Goal: Task Accomplishment & Management: Use online tool/utility

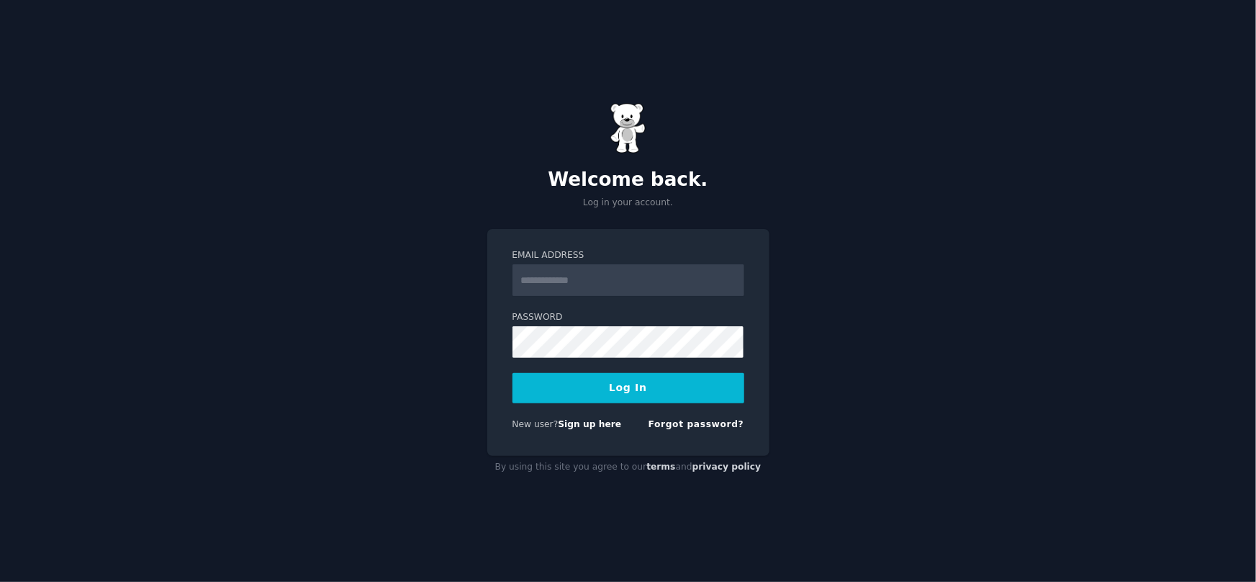
click at [554, 275] on input "Email Address" at bounding box center [629, 280] width 232 height 32
type input "**********"
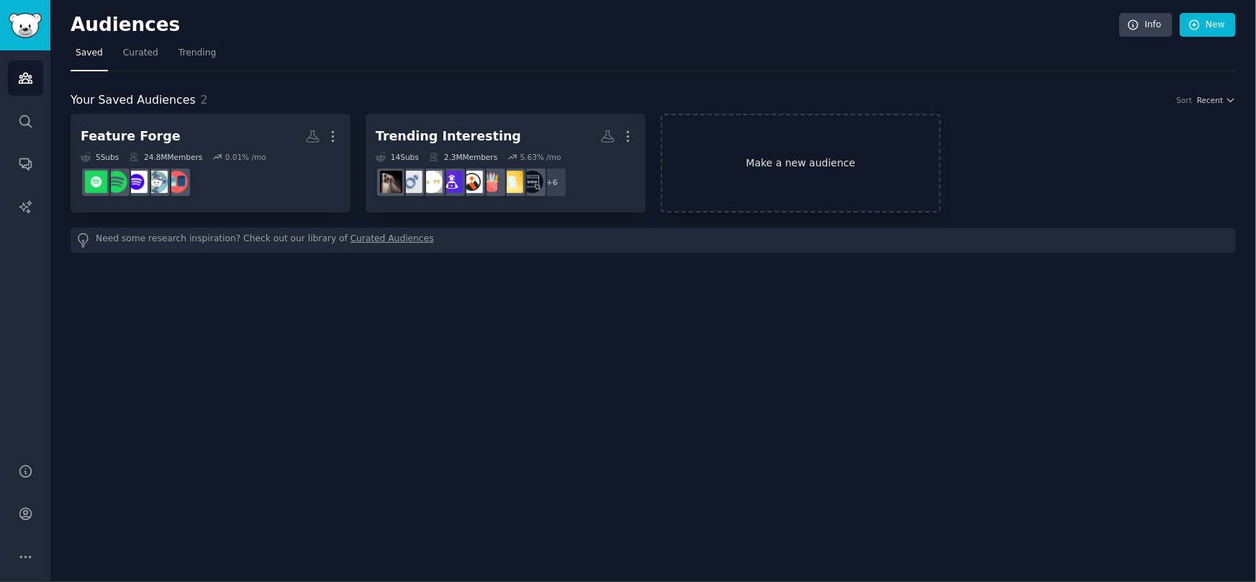
click at [800, 161] on link "Make a new audience" at bounding box center [801, 163] width 280 height 99
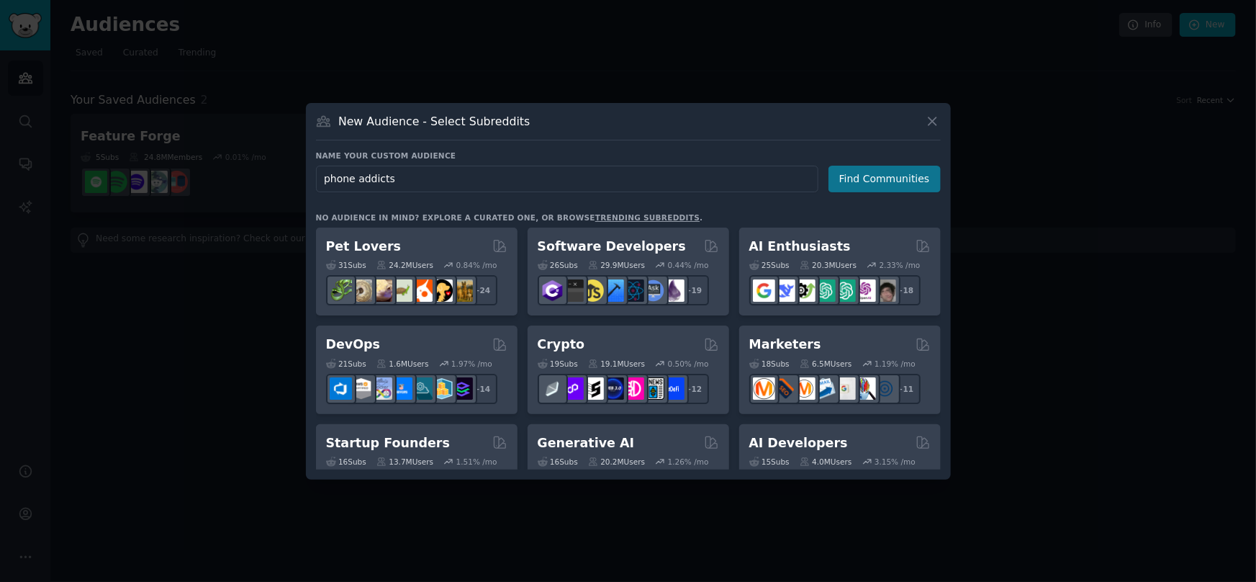
type input "phone addicts"
click at [854, 176] on button "Find Communities" at bounding box center [885, 179] width 112 height 27
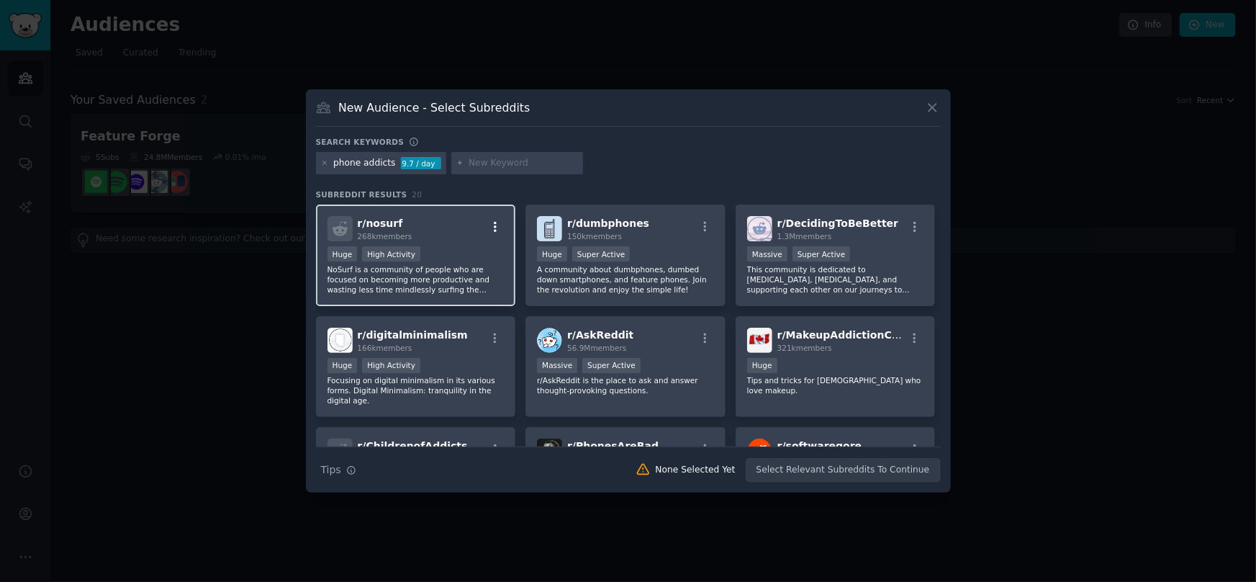
click at [495, 228] on icon "button" at bounding box center [495, 226] width 13 height 13
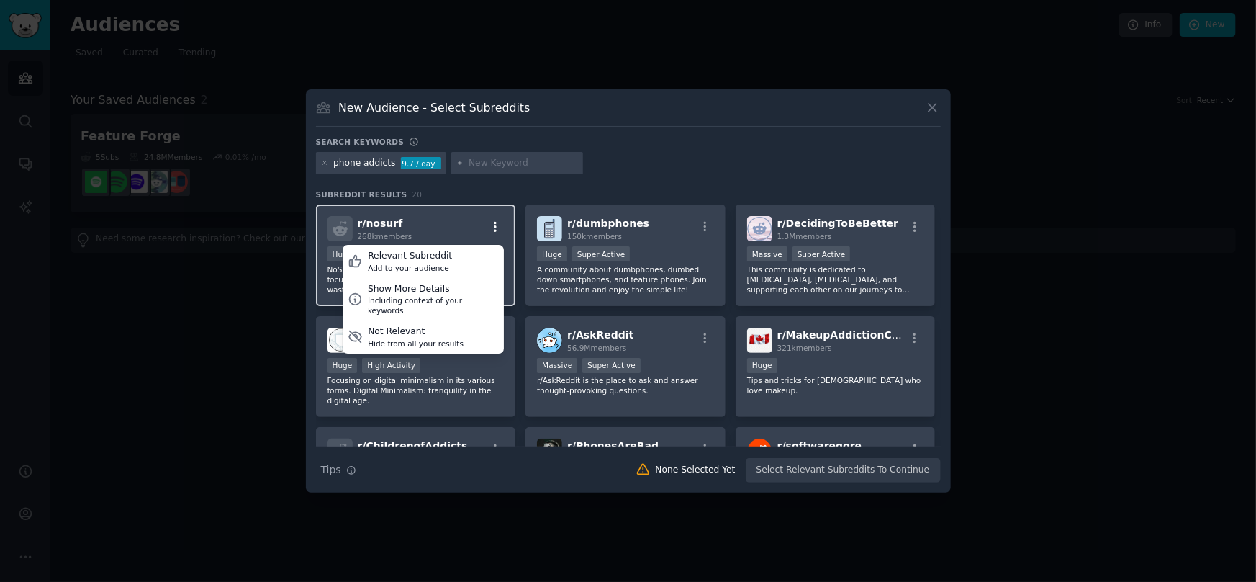
click at [493, 225] on icon "button" at bounding box center [495, 226] width 13 height 13
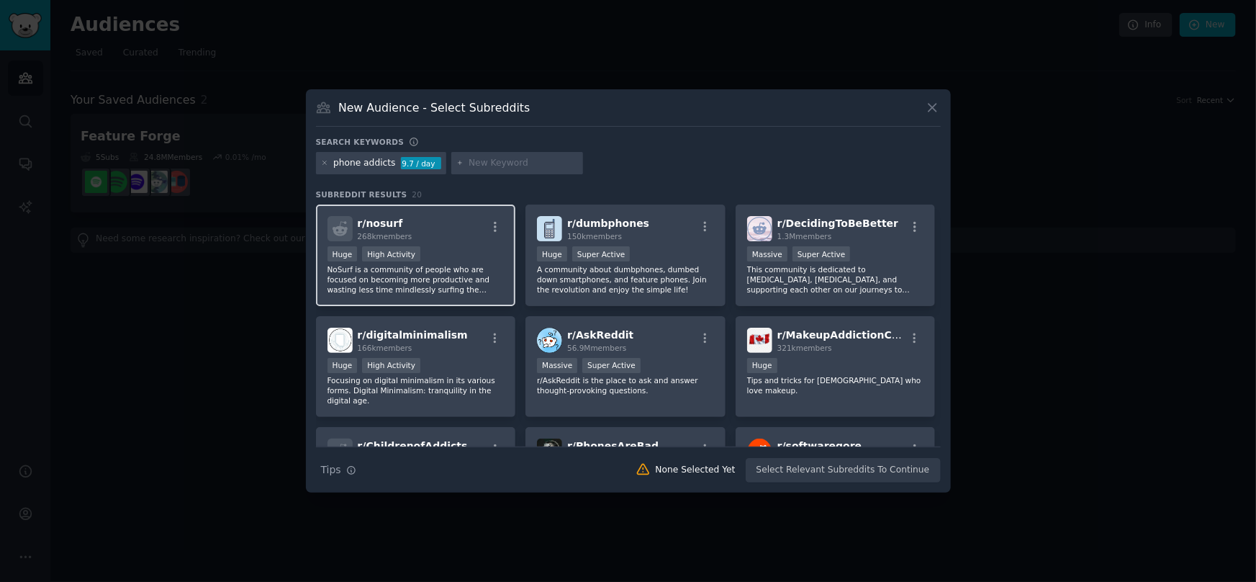
click at [438, 233] on div "r/ nosurf 268k members" at bounding box center [416, 228] width 177 height 25
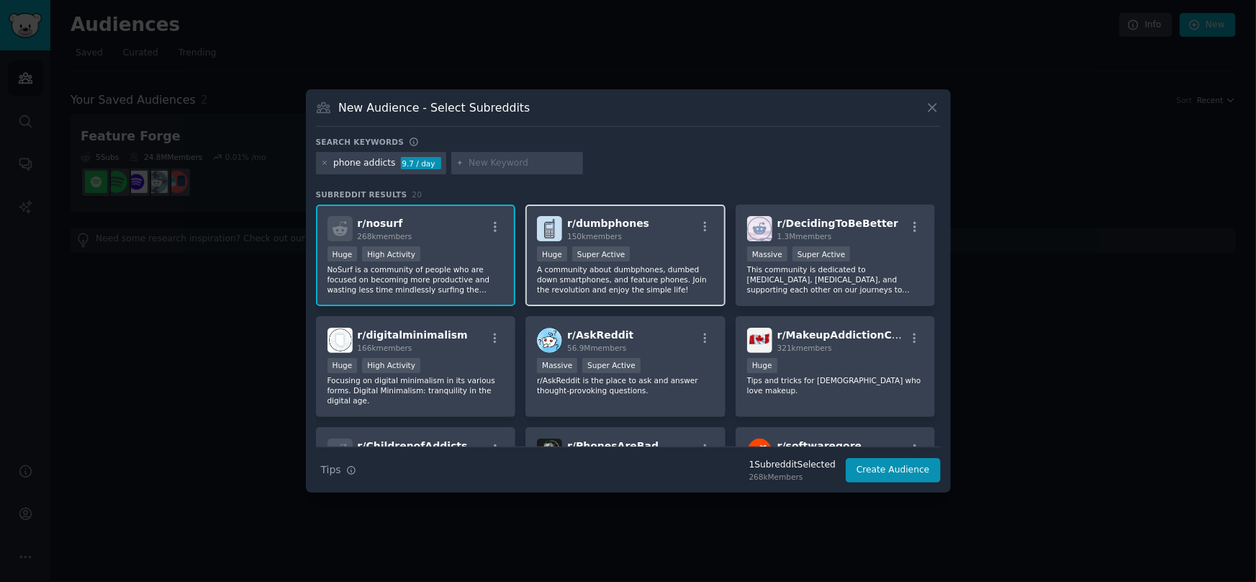
click at [679, 243] on div "r/ dumbphones 150k members >= 95th percentile for submissions / day Huge Super …" at bounding box center [626, 255] width 200 height 102
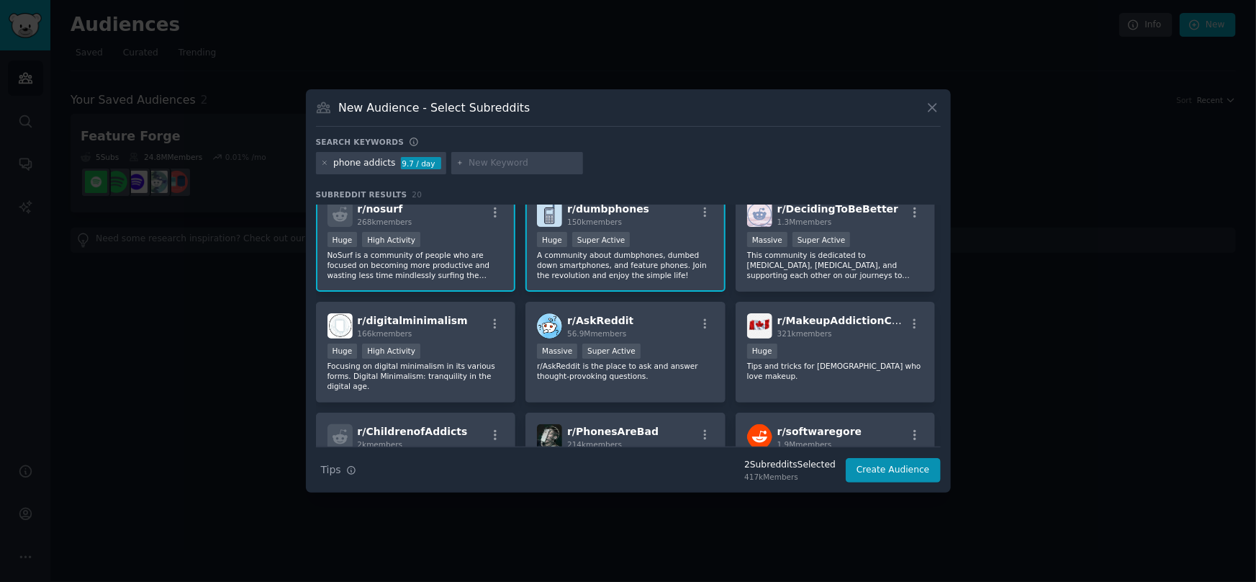
scroll to position [12, 0]
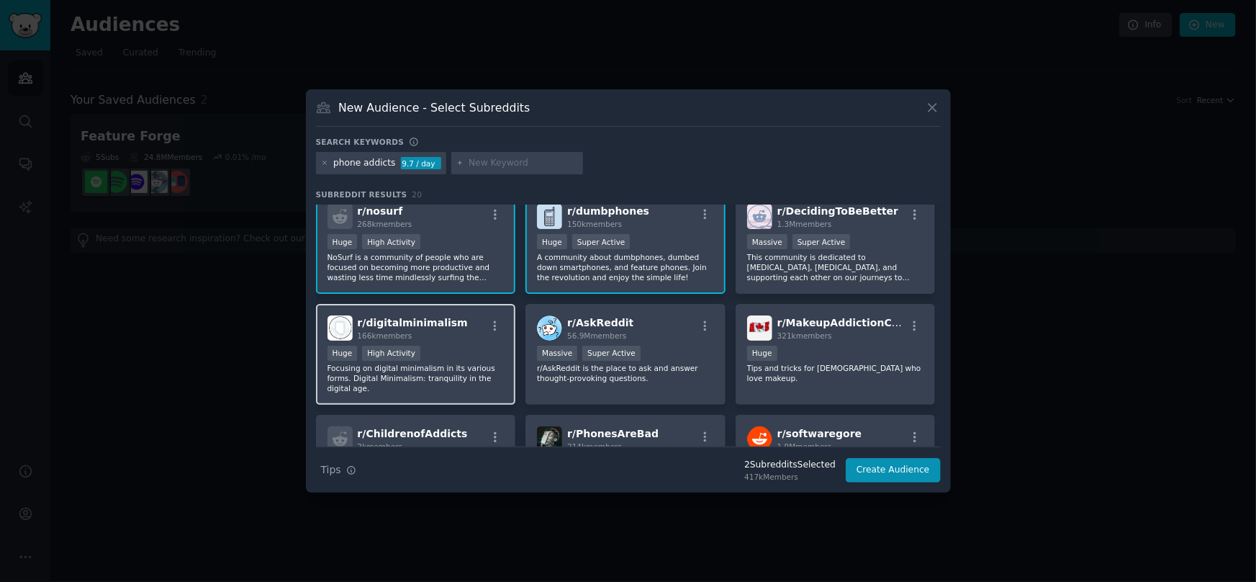
click at [457, 332] on div "r/ digitalminimalism 166k members" at bounding box center [416, 327] width 177 height 25
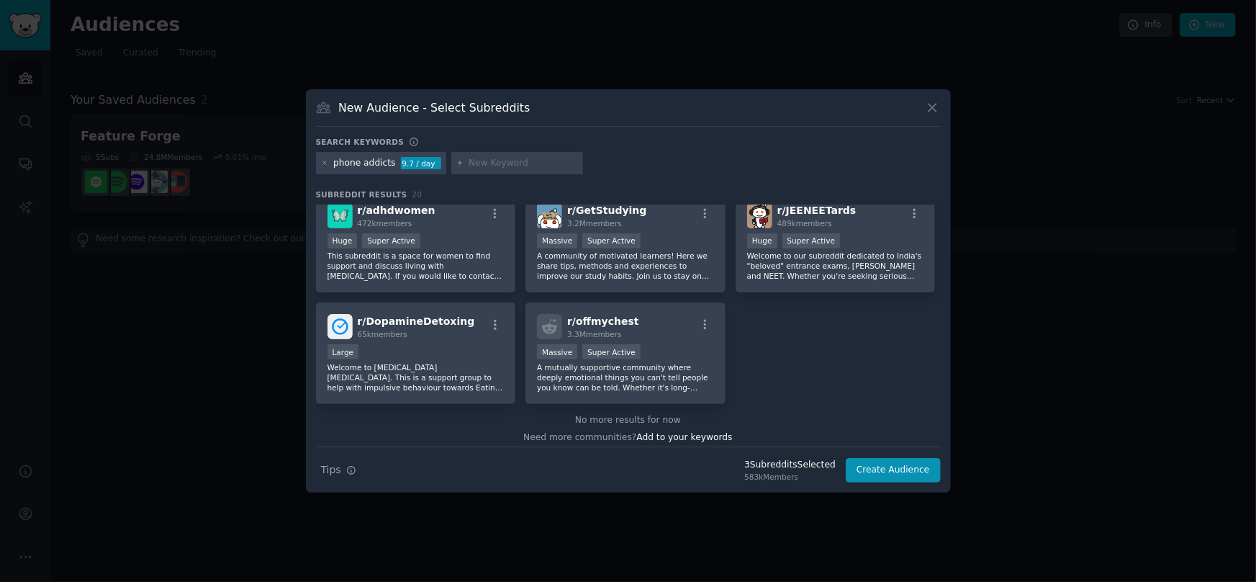
scroll to position [575, 0]
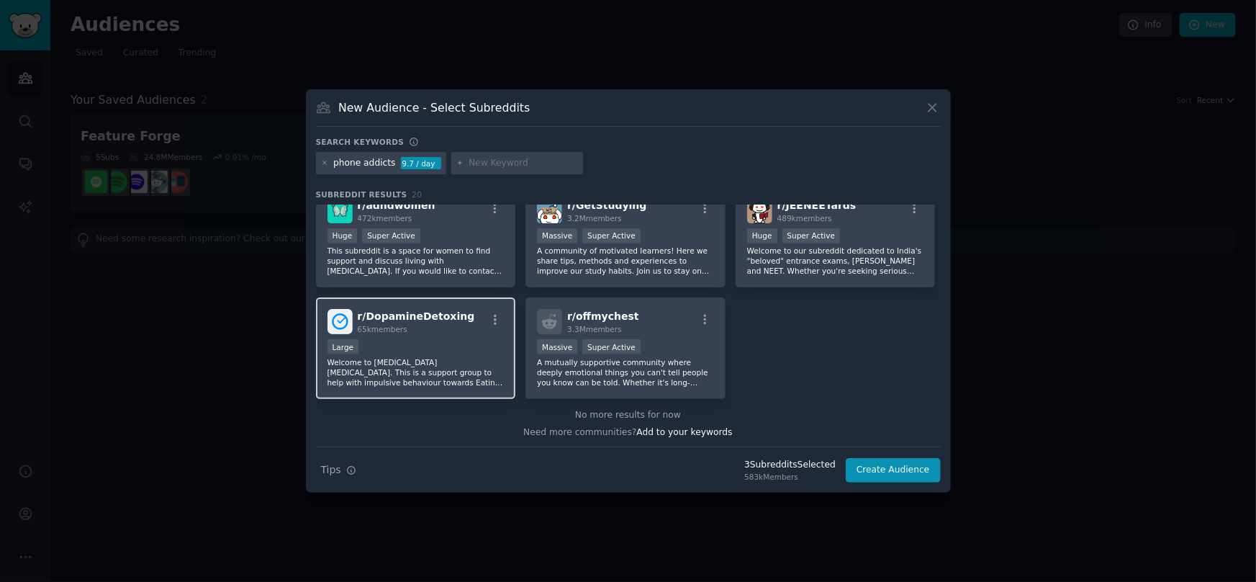
click at [426, 324] on div "65k members" at bounding box center [416, 329] width 117 height 10
click at [492, 161] on input "text" at bounding box center [523, 163] width 109 height 13
type input "productivity"
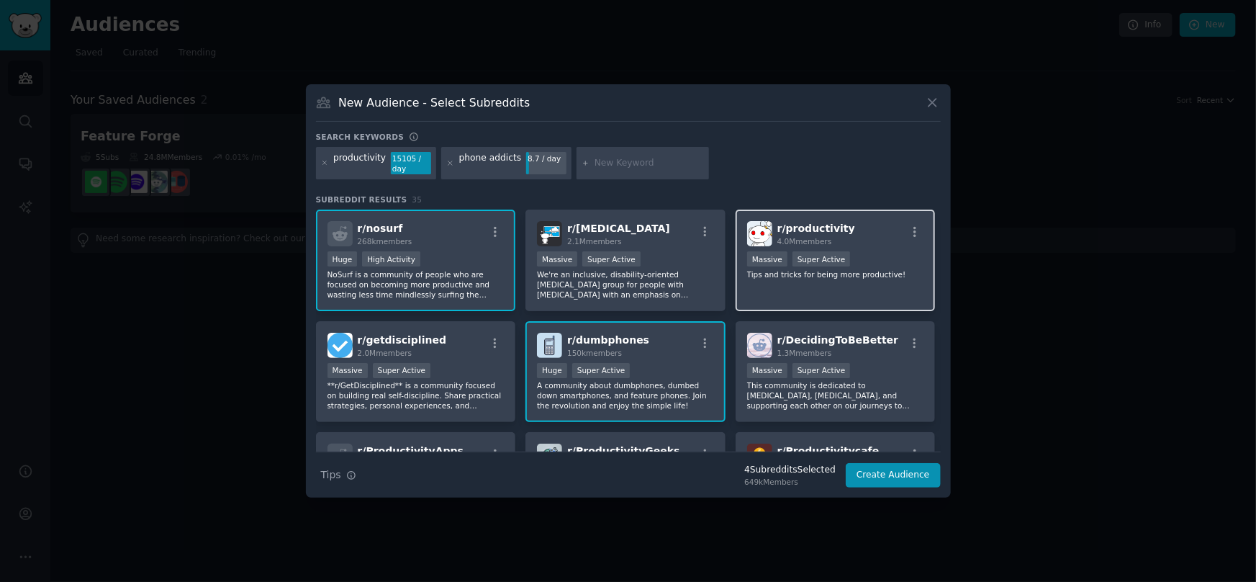
click at [847, 229] on div "r/ productivity 4.0M members" at bounding box center [835, 233] width 177 height 25
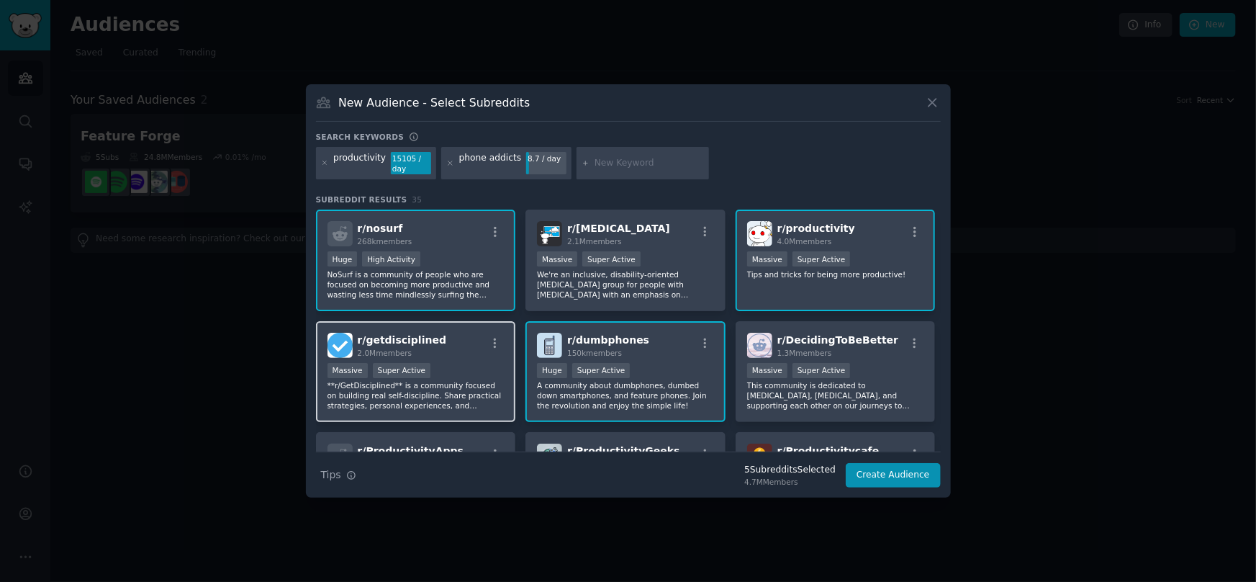
click at [444, 354] on div "r/ getdisciplined 2.0M members" at bounding box center [416, 345] width 177 height 25
click at [870, 482] on button "Create Audience" at bounding box center [893, 475] width 95 height 24
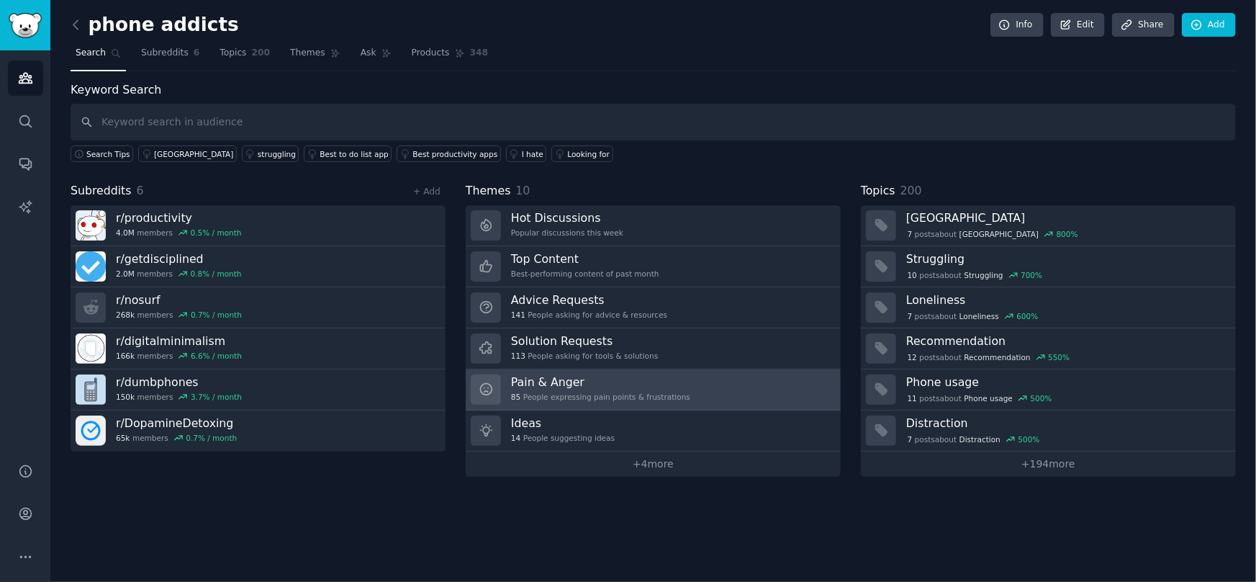
click at [562, 387] on h3 "Pain & Anger" at bounding box center [600, 381] width 179 height 15
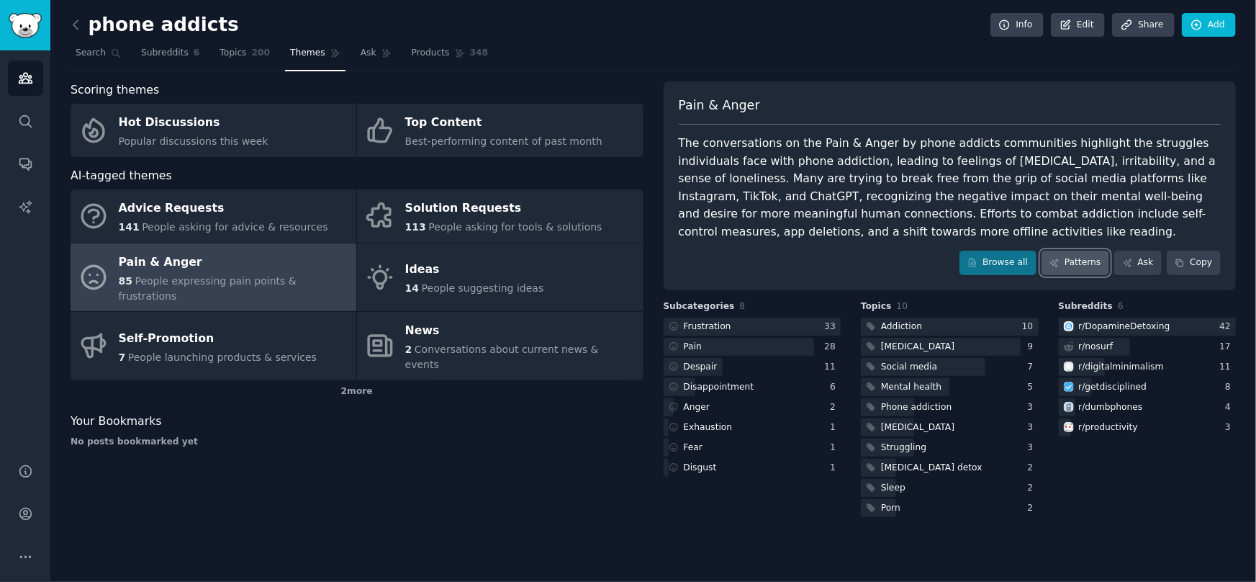
click at [1076, 261] on link "Patterns" at bounding box center [1076, 263] width 68 height 24
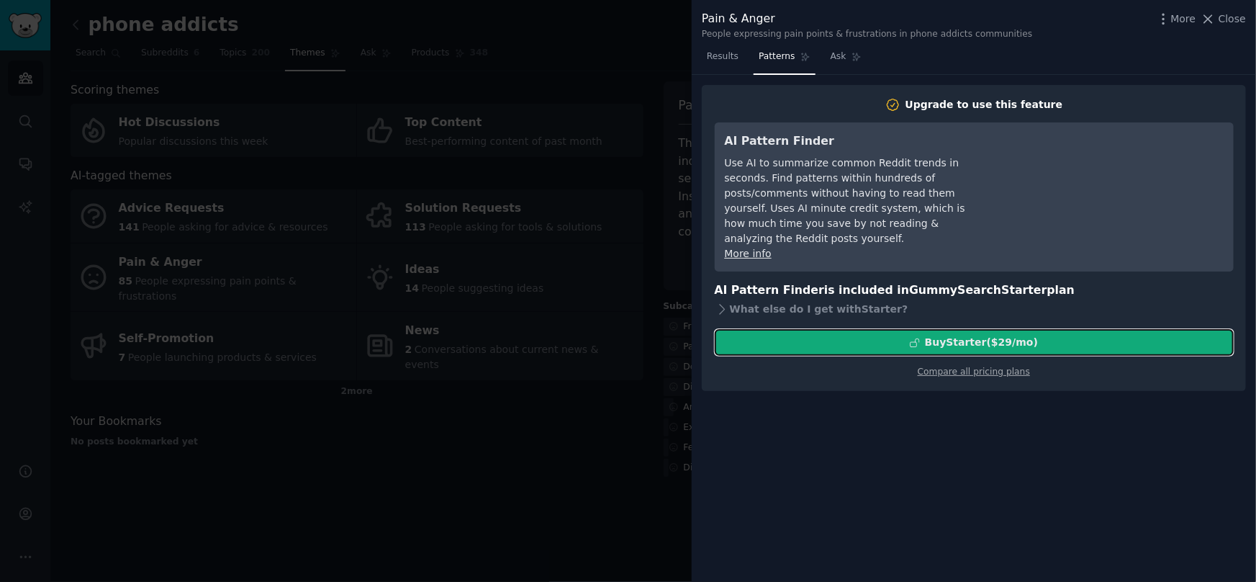
click at [1045, 335] on div "Buy Starter ($ 29 /mo )" at bounding box center [975, 342] width 518 height 15
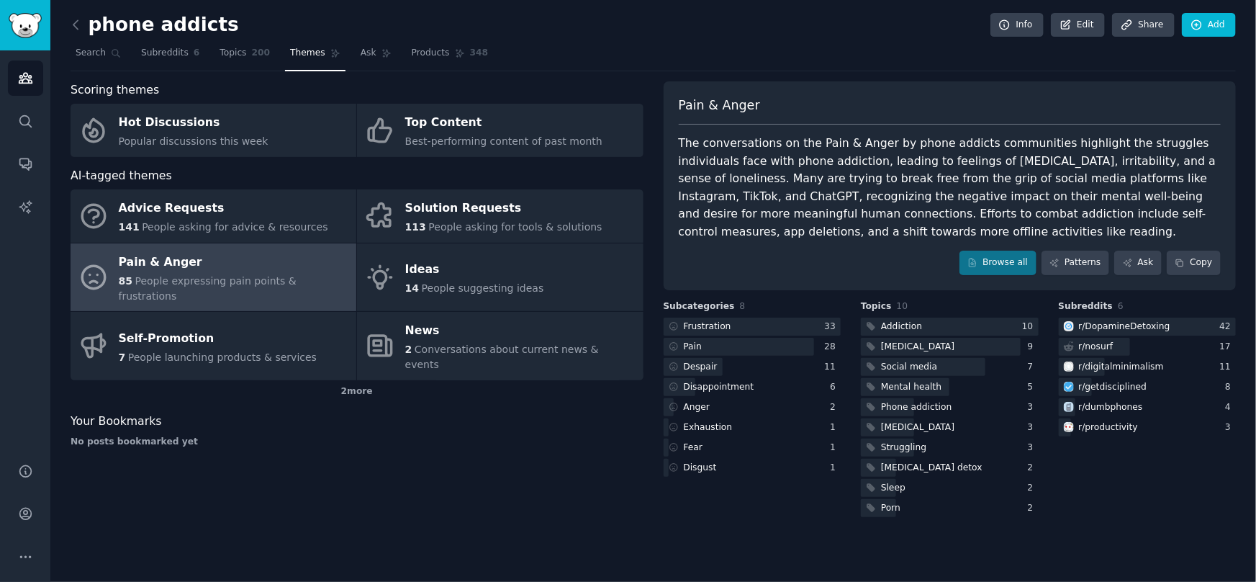
click at [778, 233] on div "The conversations on the Pain & Anger by phone addicts communities highlight th…" at bounding box center [950, 188] width 543 height 106
click at [1001, 253] on link "Browse all" at bounding box center [998, 263] width 77 height 24
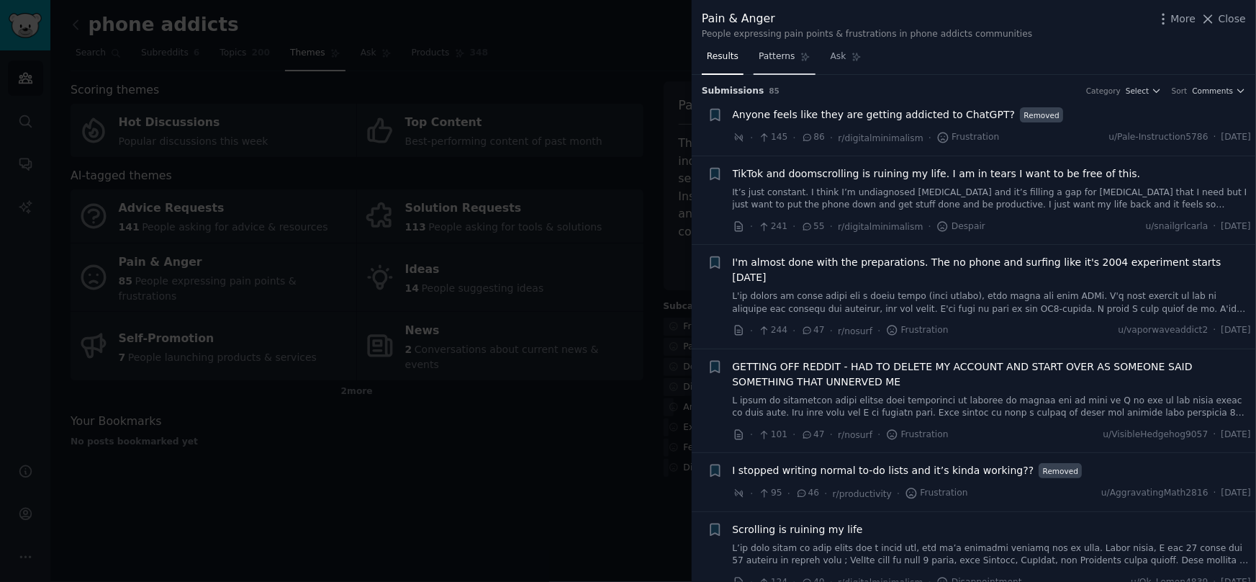
click at [776, 58] on span "Patterns" at bounding box center [777, 56] width 36 height 13
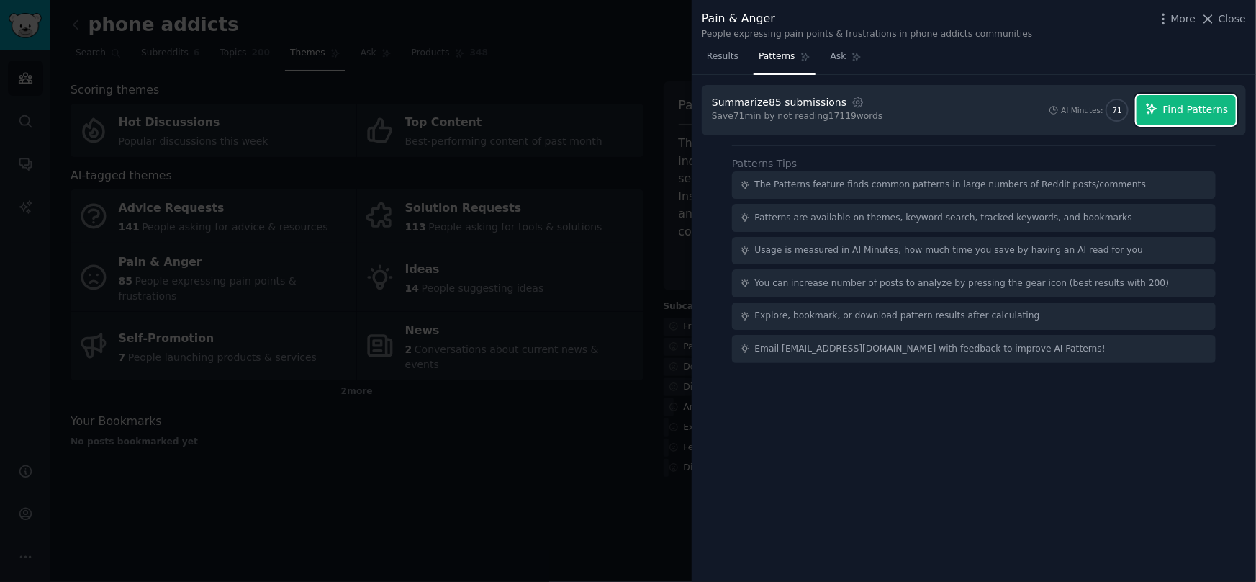
click at [1158, 109] on icon "button" at bounding box center [1152, 108] width 13 height 13
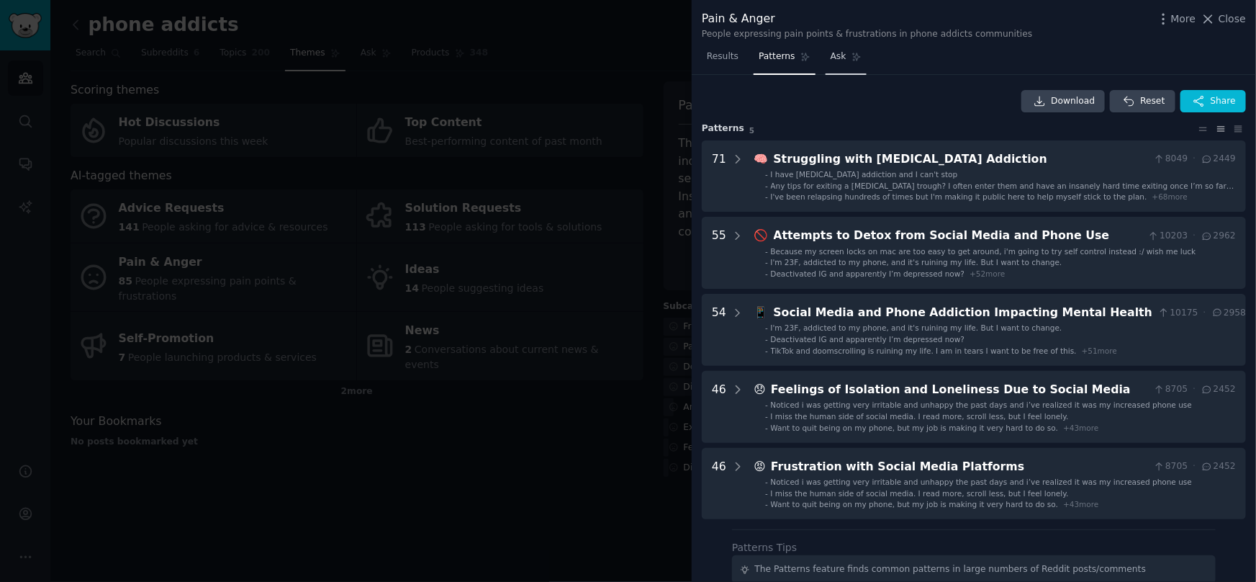
click at [833, 63] on link "Ask" at bounding box center [846, 60] width 41 height 30
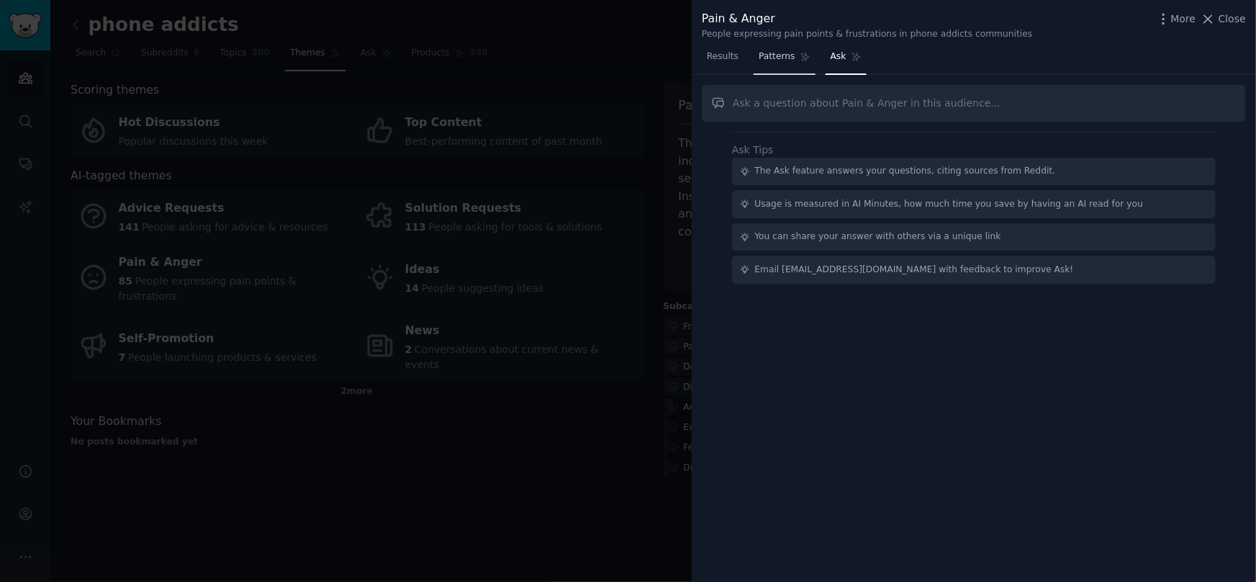
click at [780, 68] on link "Patterns" at bounding box center [784, 60] width 61 height 30
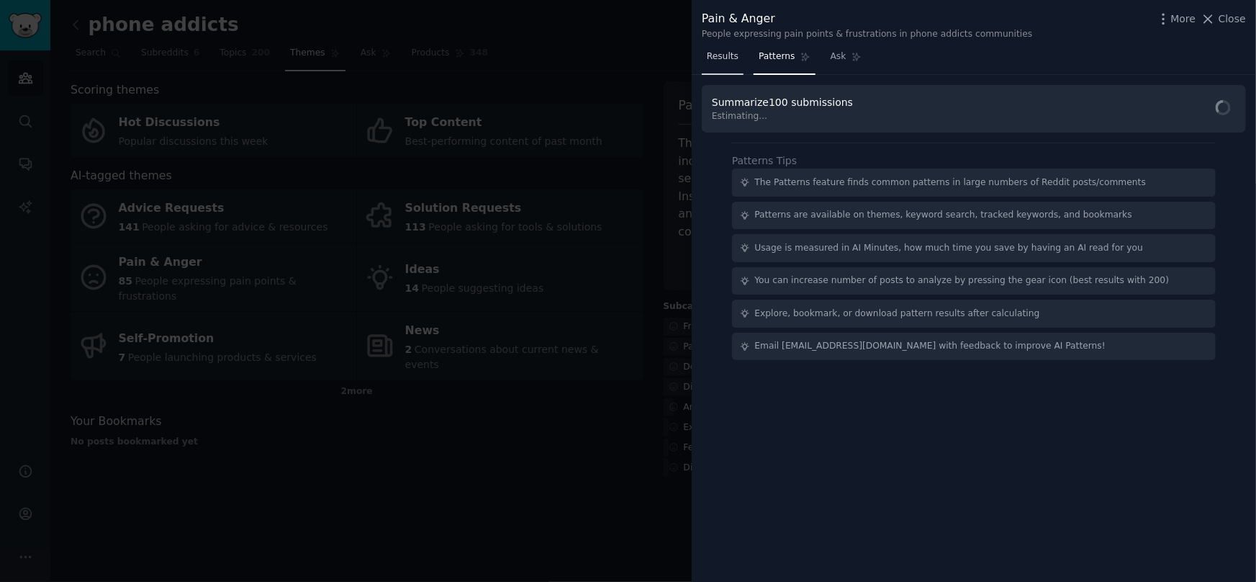
click at [723, 64] on link "Results" at bounding box center [723, 60] width 42 height 30
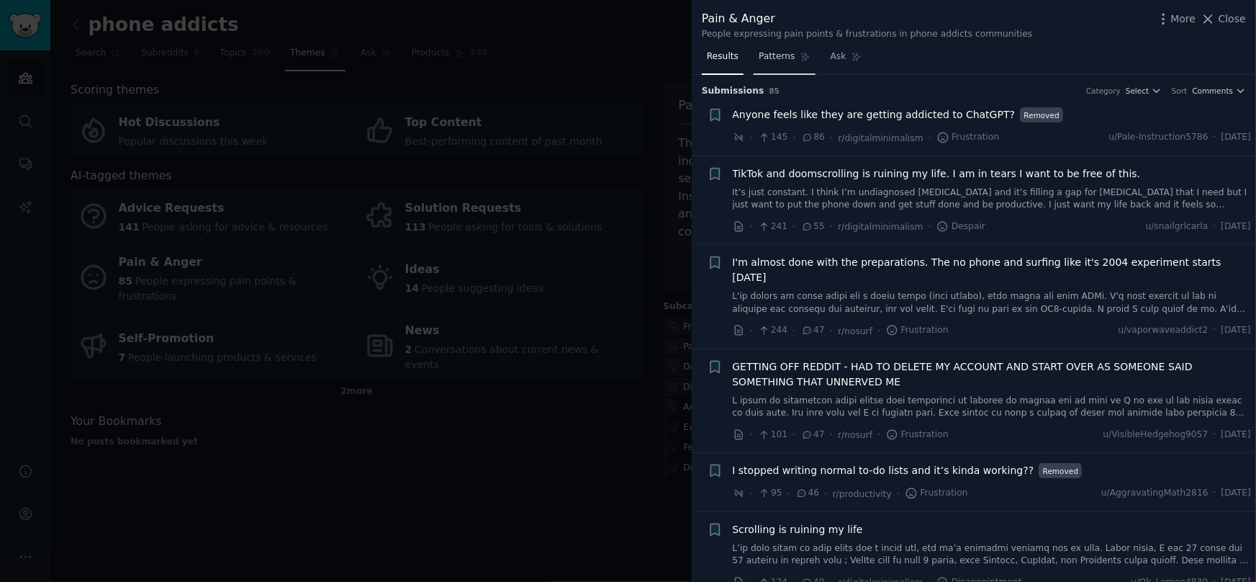
click at [785, 57] on span "Patterns" at bounding box center [777, 56] width 36 height 13
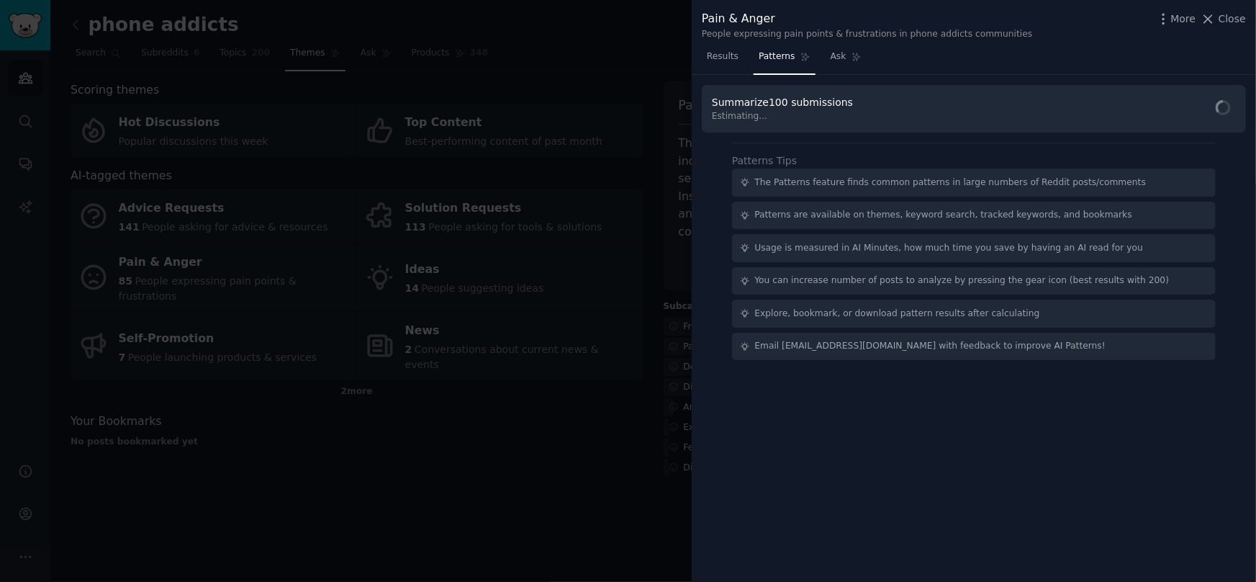
click at [603, 61] on div at bounding box center [628, 291] width 1256 height 582
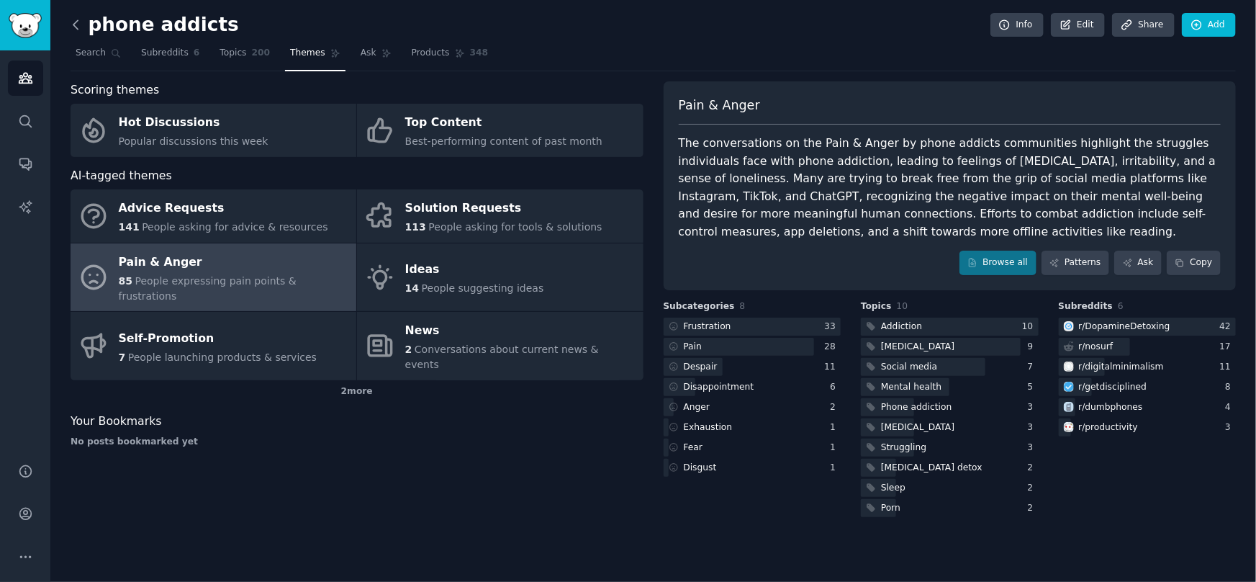
click at [74, 20] on icon at bounding box center [75, 24] width 15 height 15
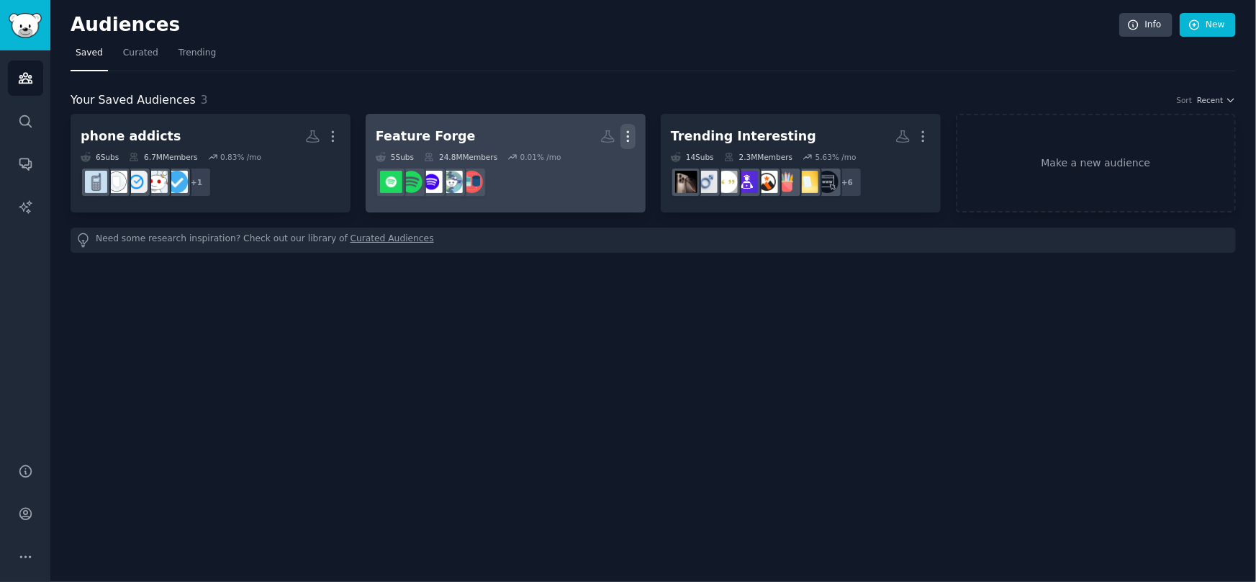
click at [630, 130] on icon "button" at bounding box center [628, 136] width 15 height 15
click at [588, 168] on p "Delete" at bounding box center [588, 166] width 33 height 15
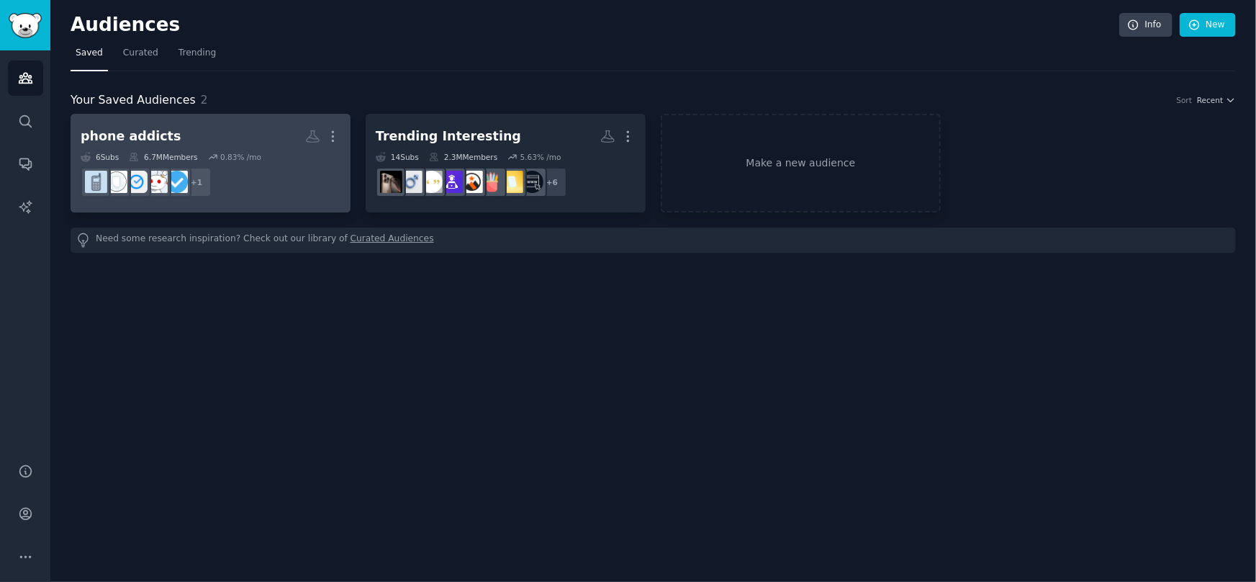
click at [269, 166] on dd "+ 1" at bounding box center [211, 182] width 260 height 40
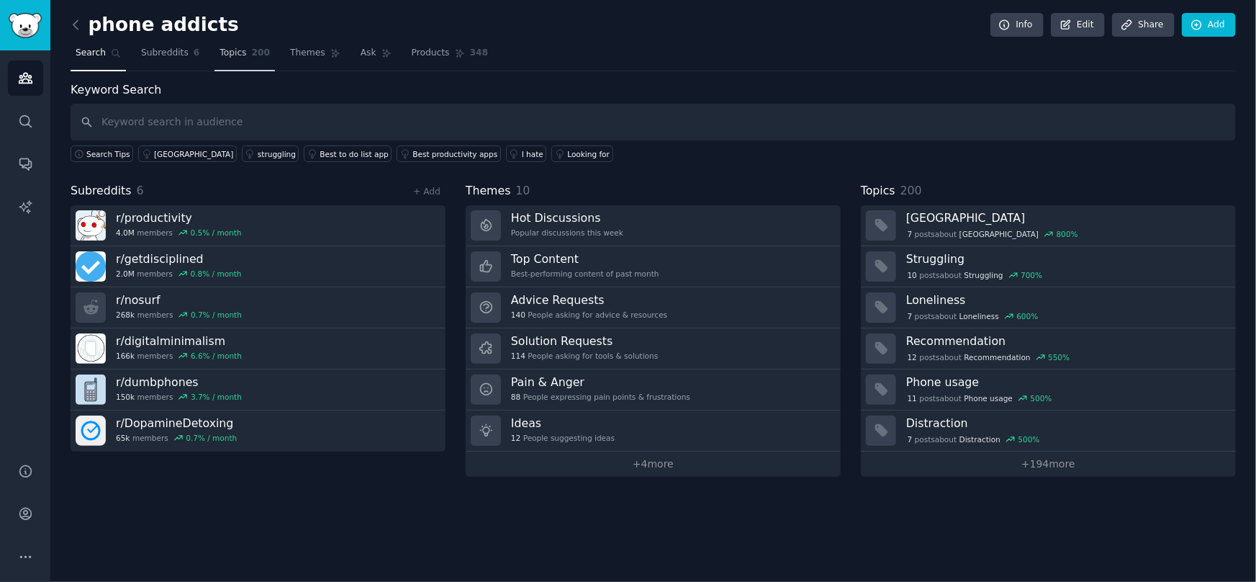
click at [246, 60] on link "Topics 200" at bounding box center [245, 57] width 60 height 30
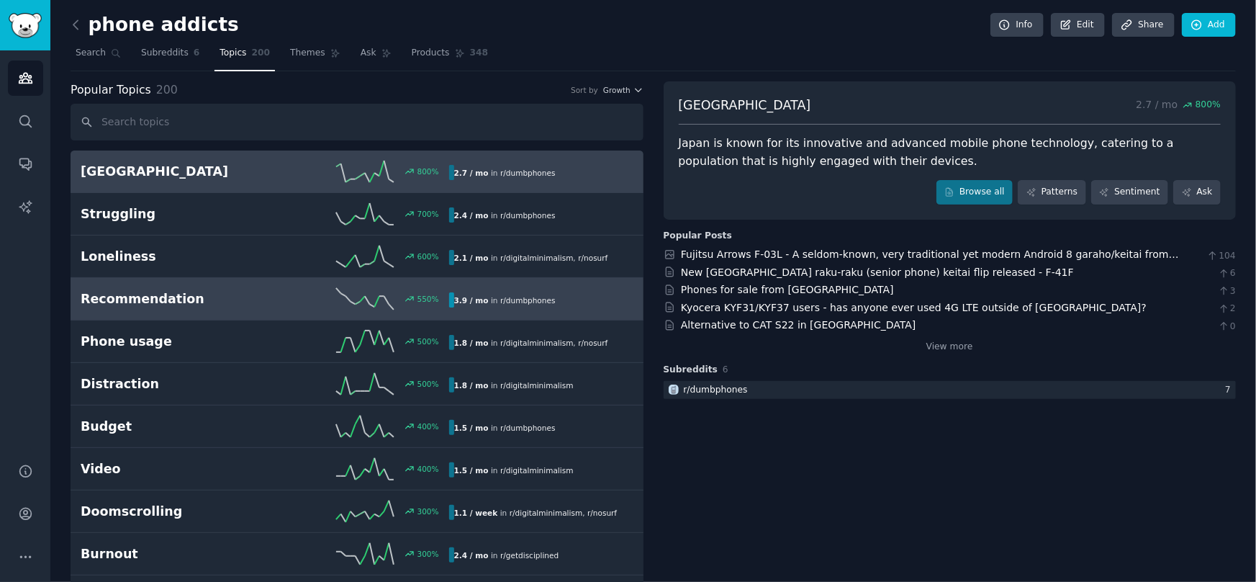
click at [231, 295] on h2 "Recommendation" at bounding box center [173, 299] width 184 height 18
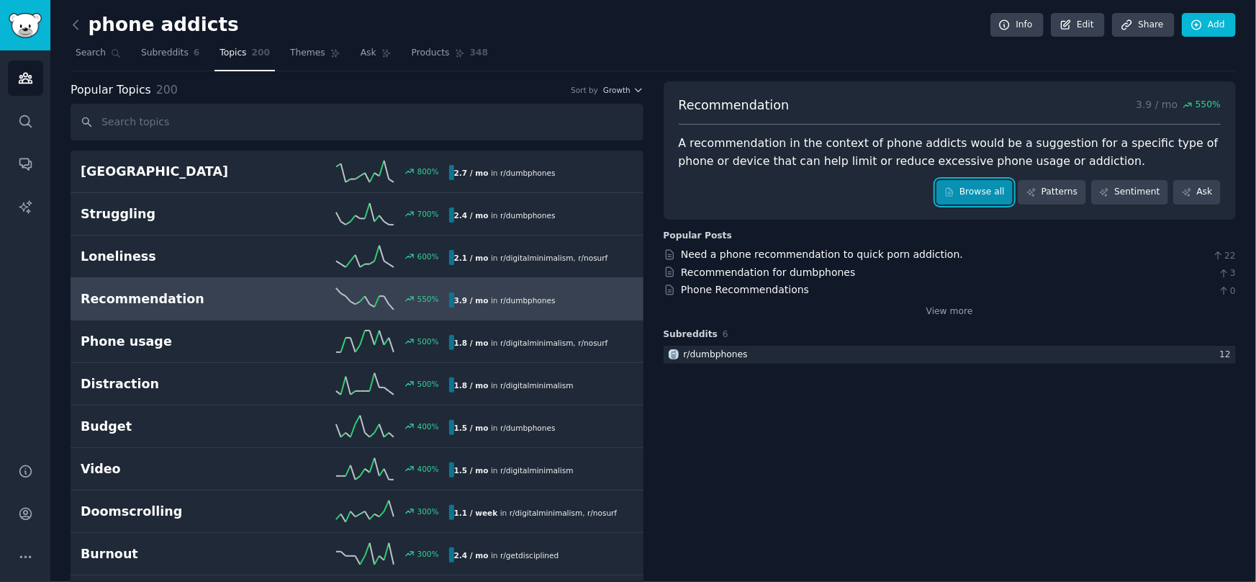
click at [977, 188] on link "Browse all" at bounding box center [975, 192] width 77 height 24
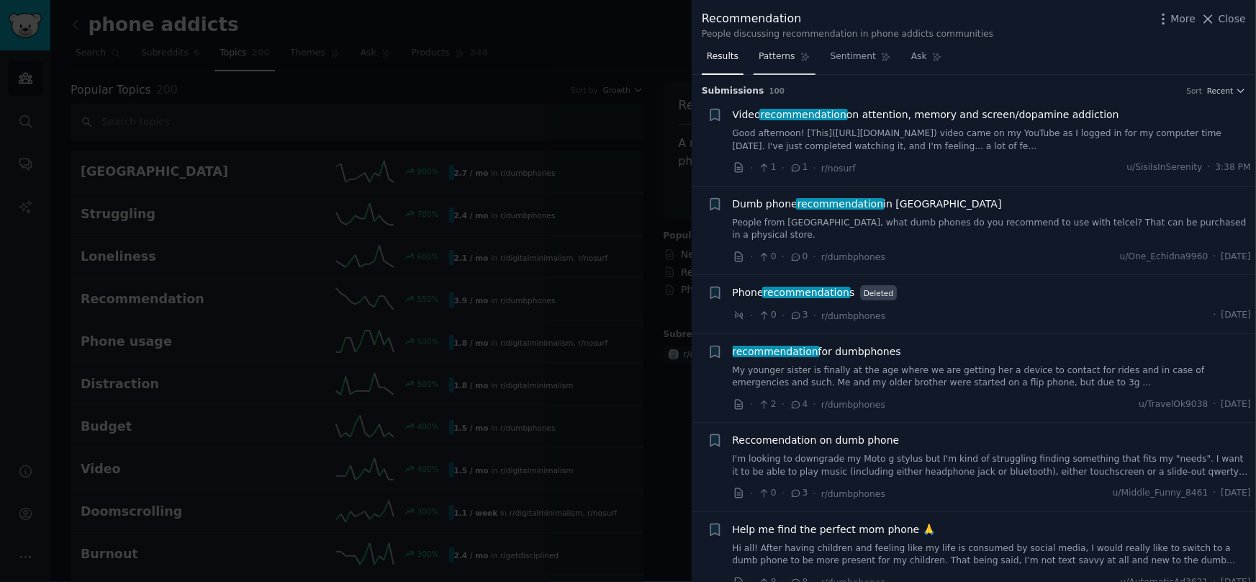
click at [793, 68] on link "Patterns" at bounding box center [784, 60] width 61 height 30
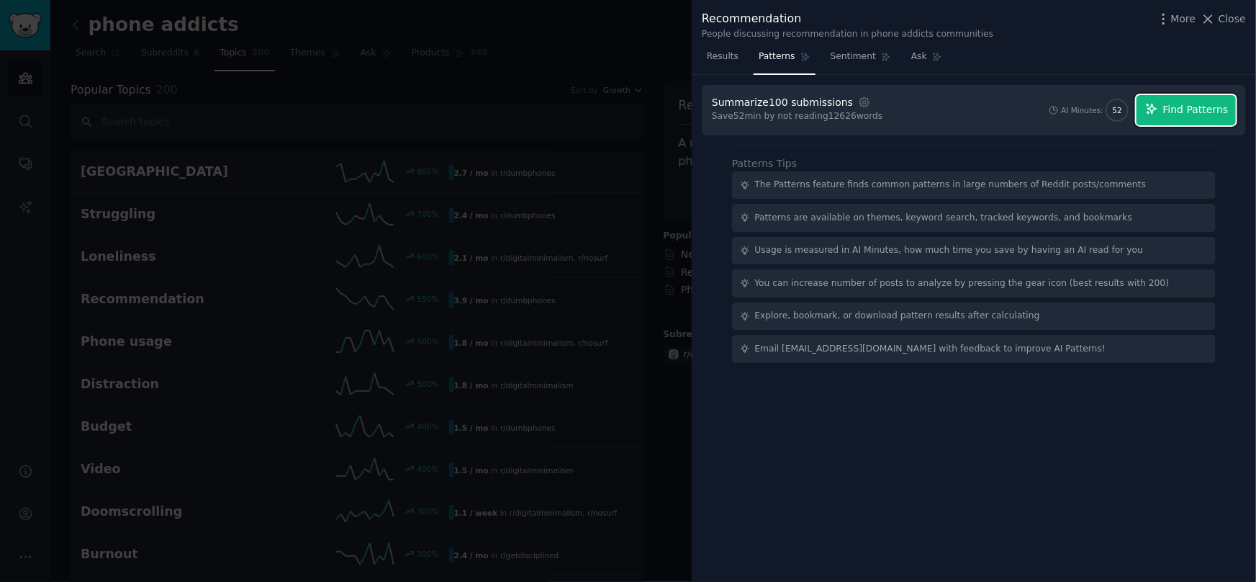
click at [1202, 106] on span "Find Patterns" at bounding box center [1197, 109] width 66 height 15
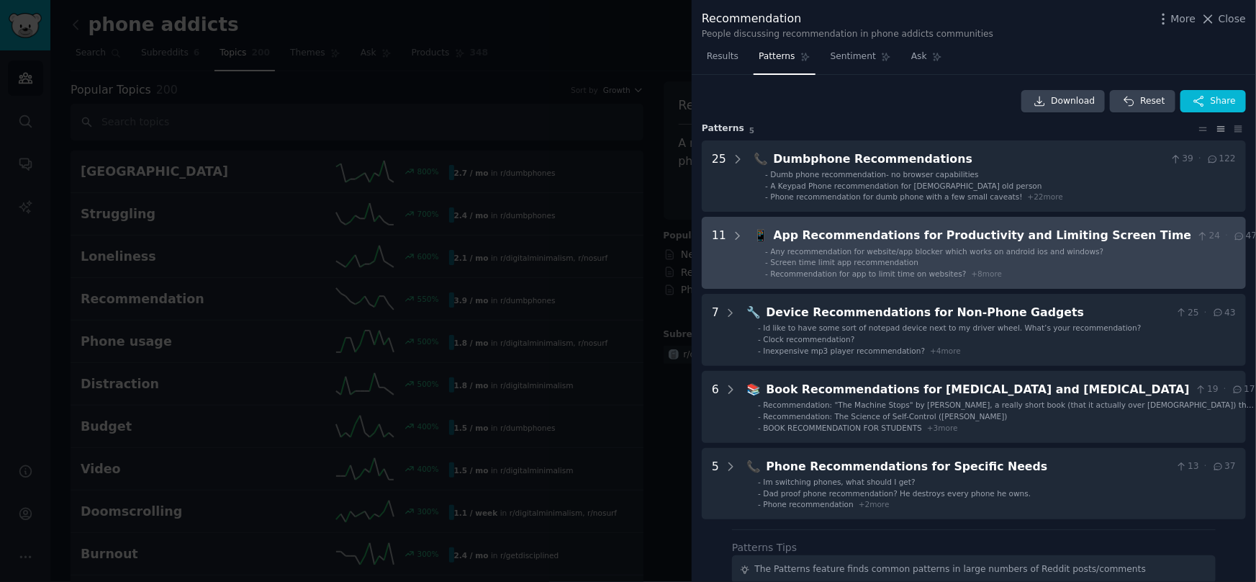
click at [800, 237] on div "App Recommendations for Productivity and Limiting Screen Time" at bounding box center [983, 236] width 418 height 18
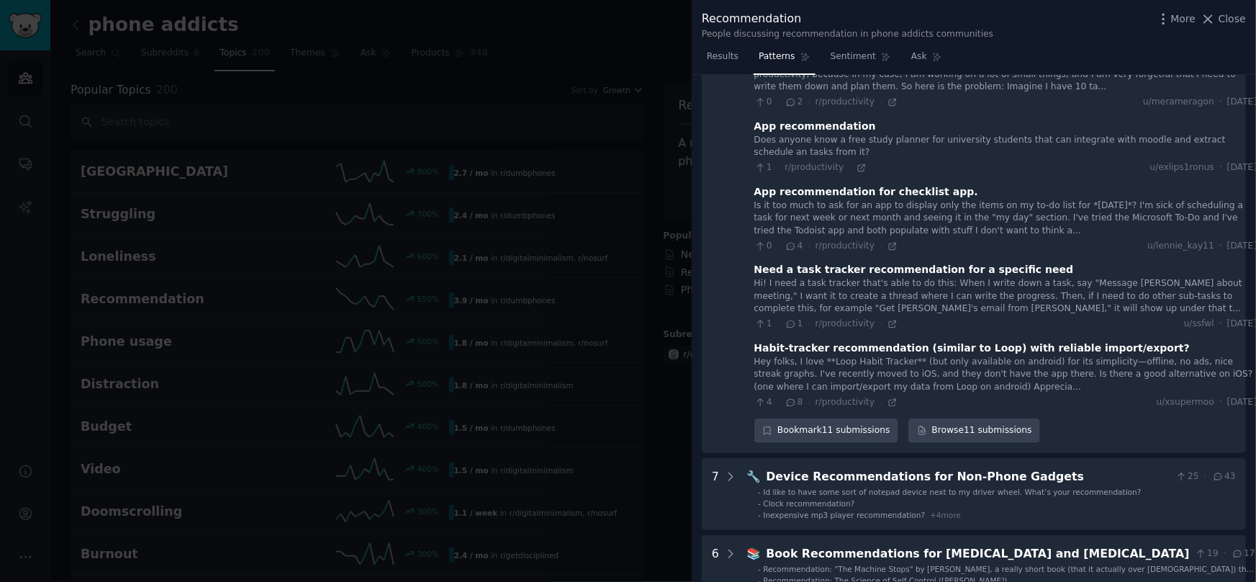
scroll to position [513, 0]
